Goal: Transaction & Acquisition: Purchase product/service

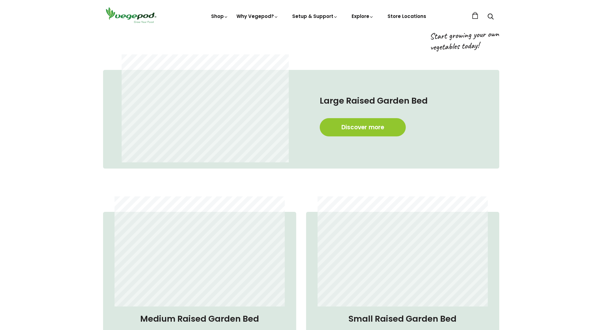
scroll to position [432, 0]
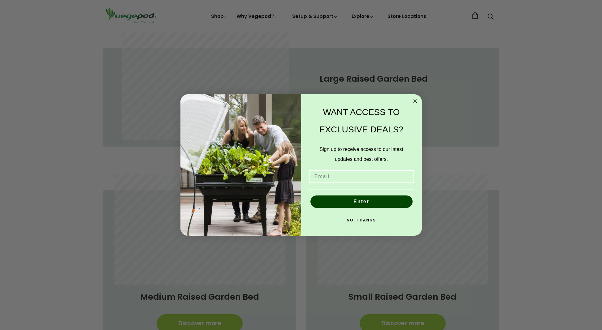
click at [352, 174] on input "Email" at bounding box center [361, 176] width 105 height 12
type input "[PERSON_NAME][EMAIL_ADDRESS][DOMAIN_NAME]"
click at [363, 201] on button "Enter" at bounding box center [361, 202] width 102 height 12
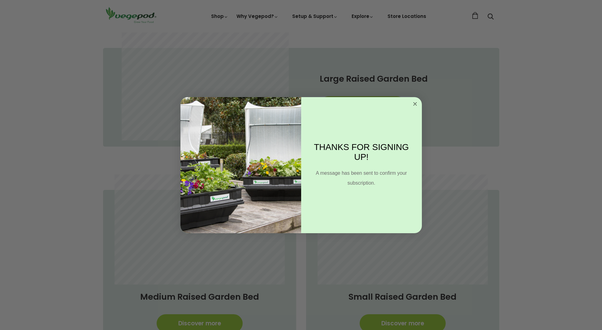
click at [416, 103] on circle "Close dialog" at bounding box center [414, 103] width 7 height 7
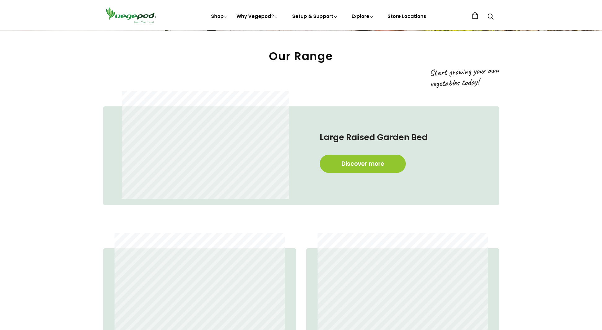
scroll to position [348, 0]
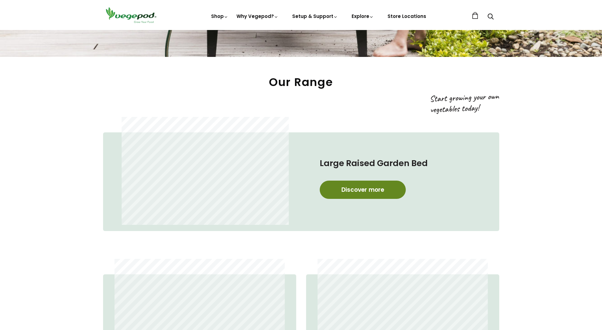
click at [374, 191] on link "Discover more" at bounding box center [363, 190] width 86 height 18
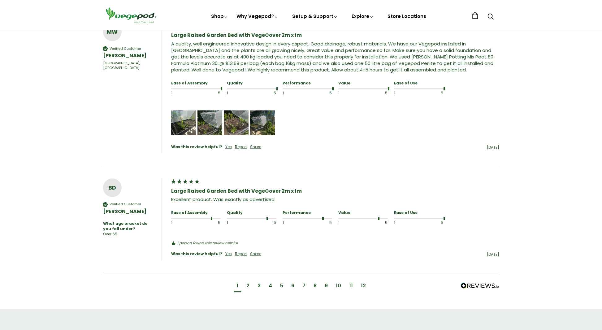
scroll to position [604, 0]
